Goal: Find specific page/section: Find specific page/section

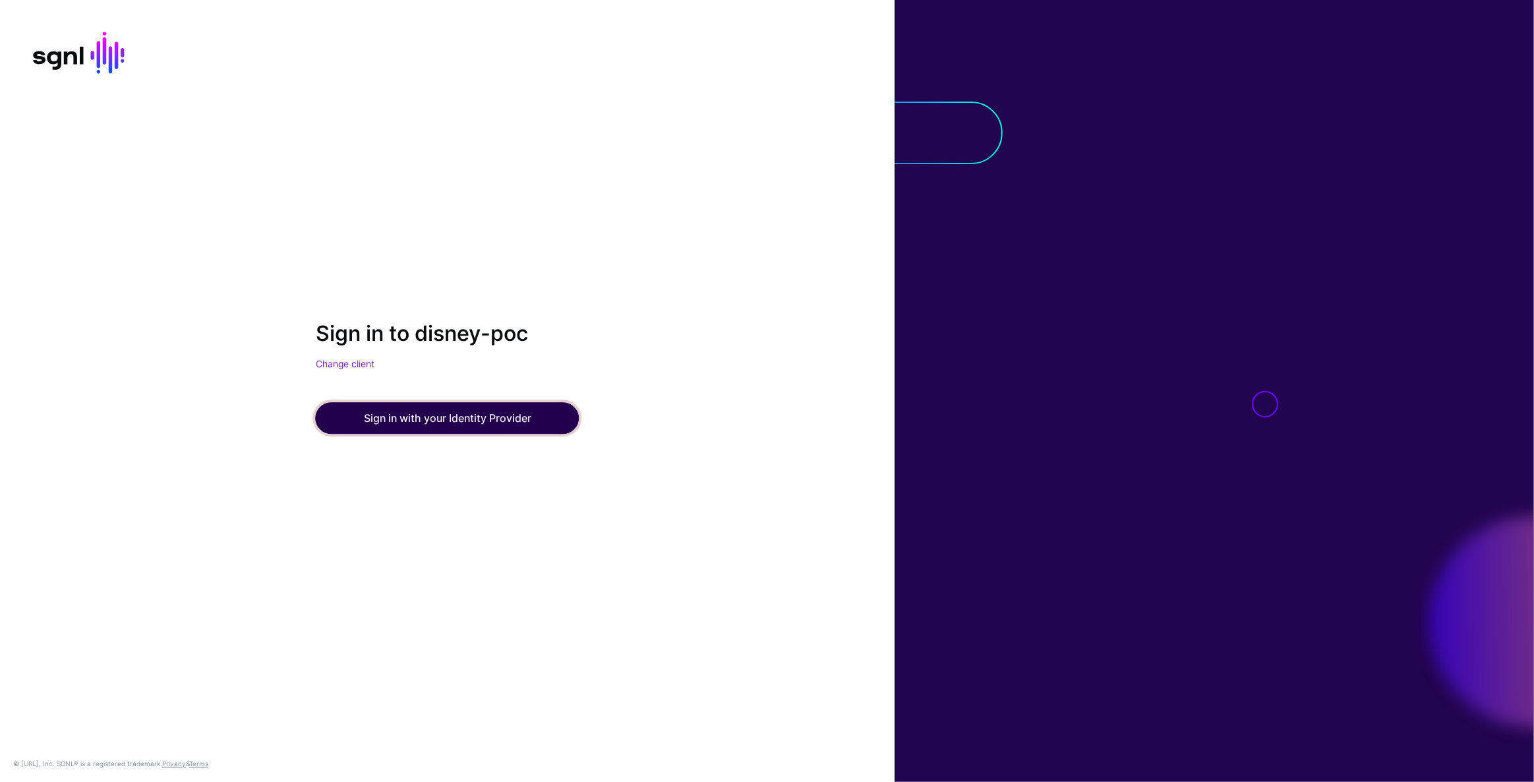
click at [479, 413] on button "Sign in with your Identity Provider" at bounding box center [448, 419] width 264 height 32
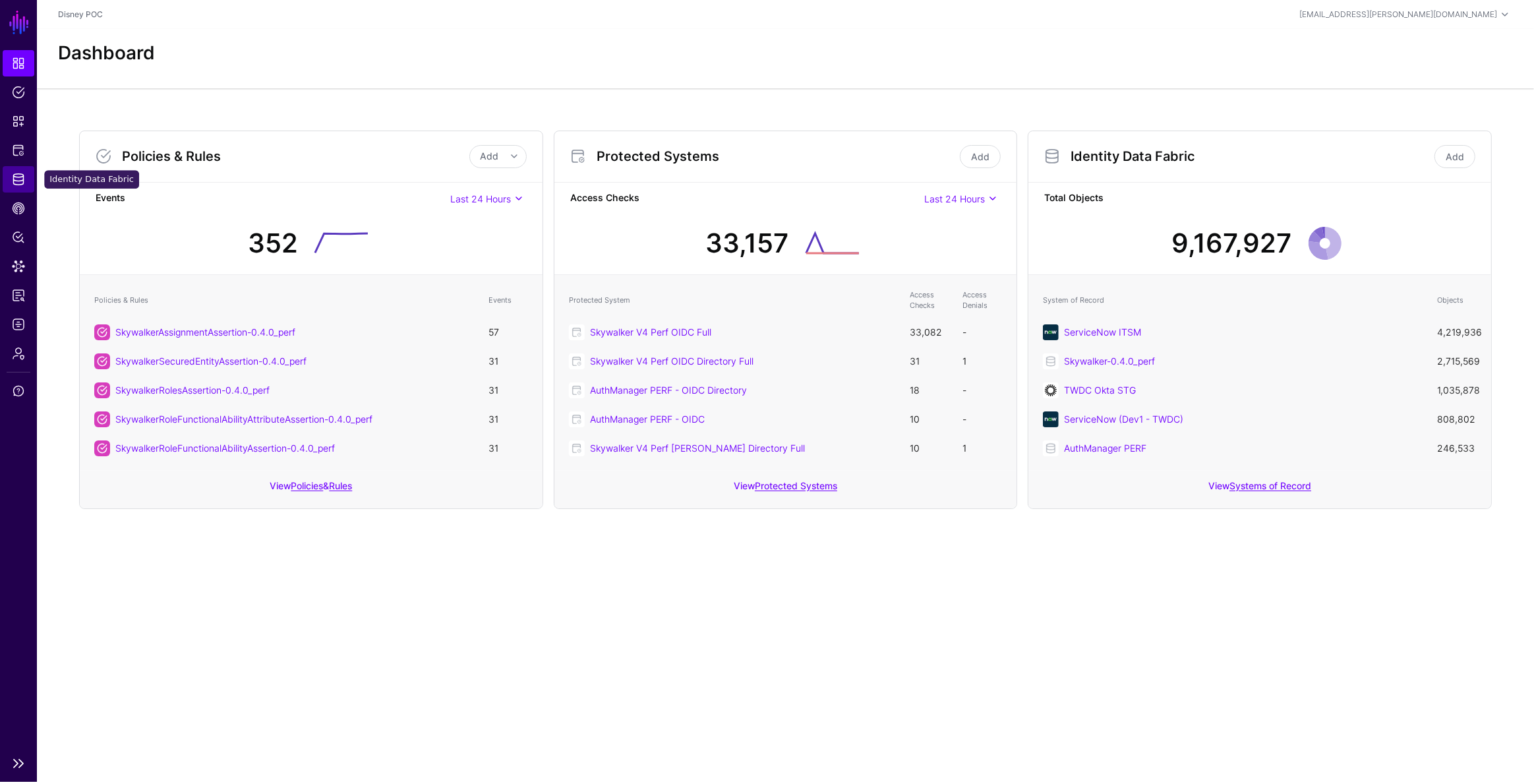
click at [28, 182] on link "Identity Data Fabric" at bounding box center [19, 179] width 32 height 26
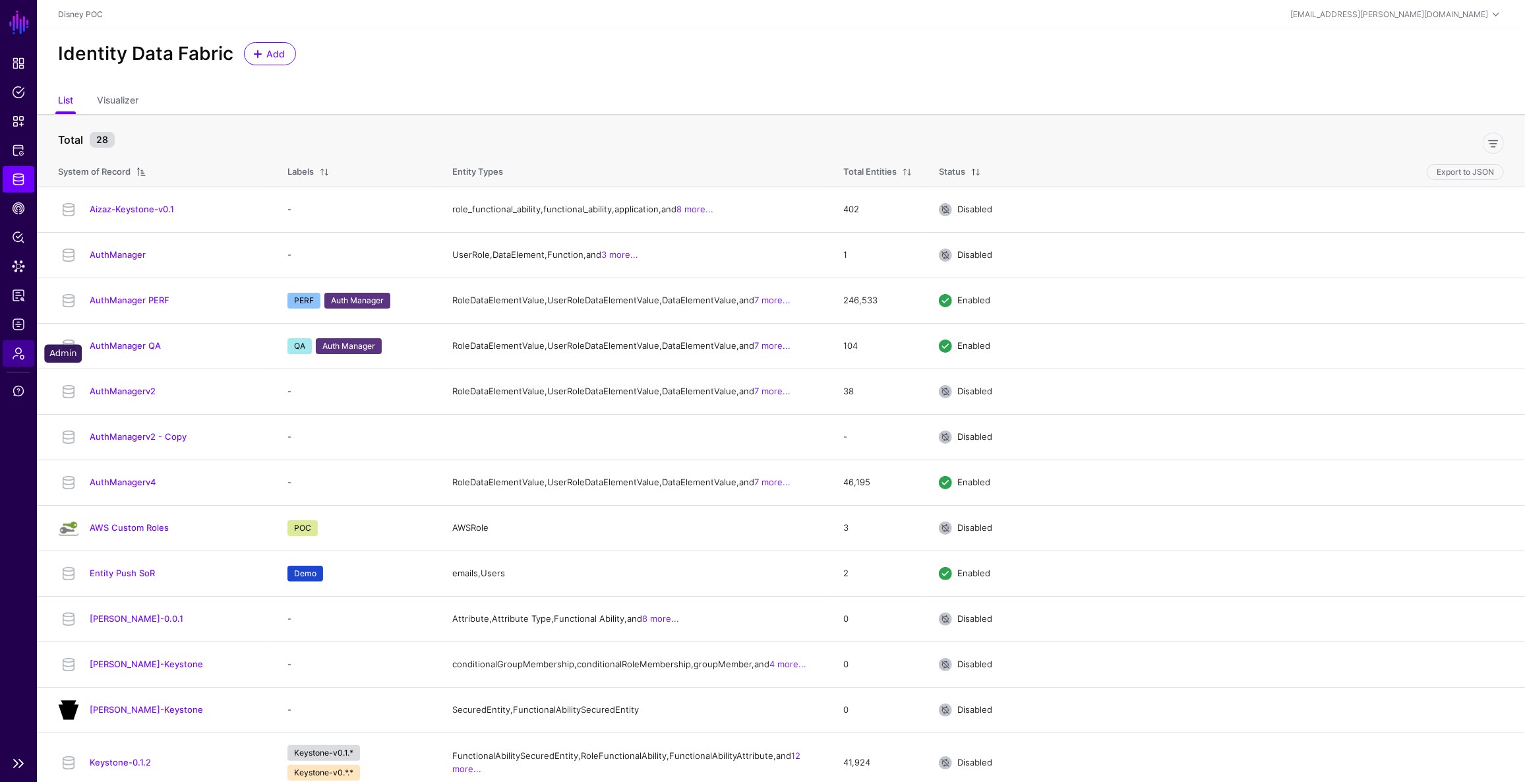
click at [24, 349] on span "Admin" at bounding box center [18, 353] width 13 height 13
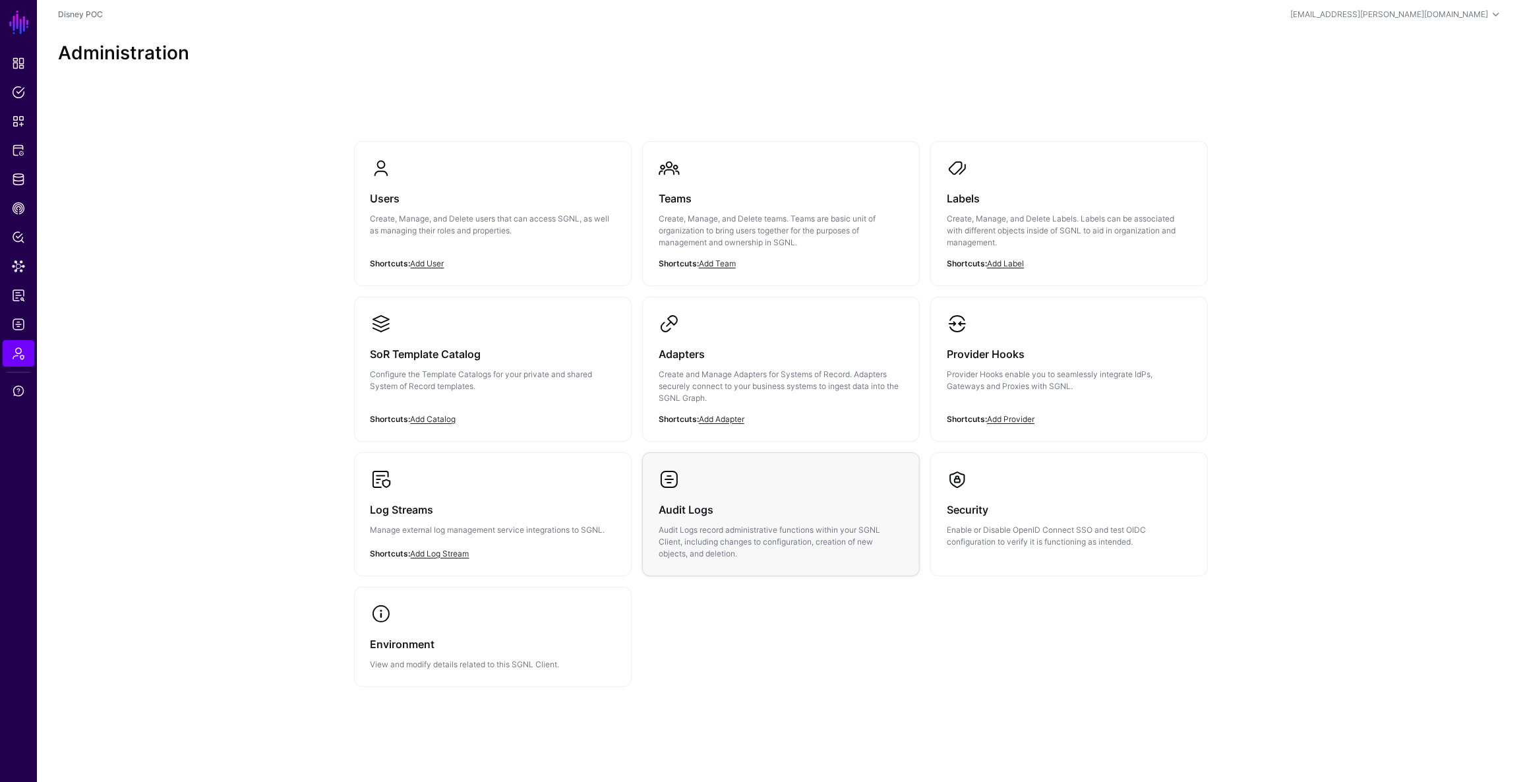
click at [717, 502] on h3 "Audit Logs" at bounding box center [781, 509] width 245 height 18
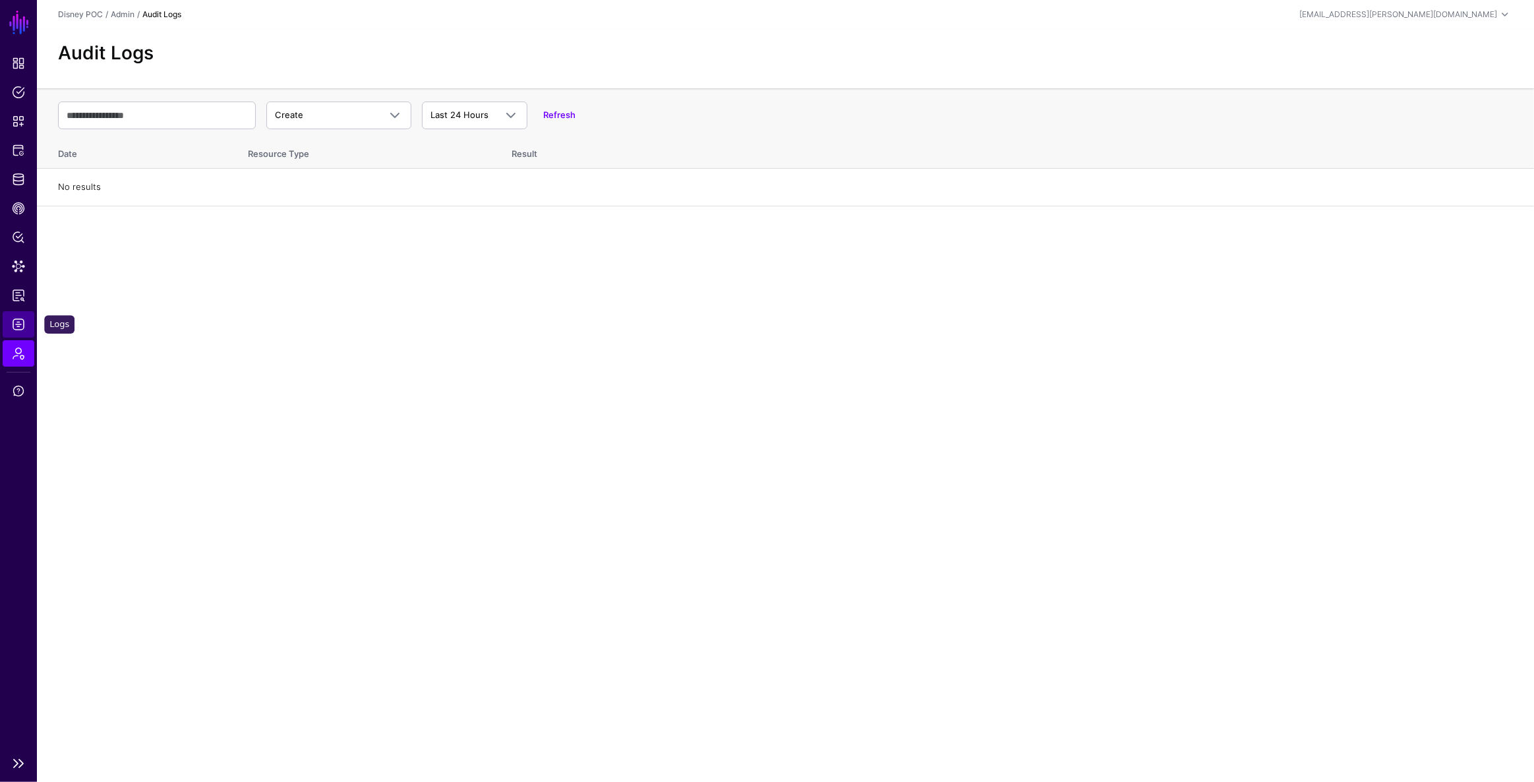
click at [21, 316] on link "Logs" at bounding box center [19, 324] width 32 height 26
